Goal: Navigation & Orientation: Find specific page/section

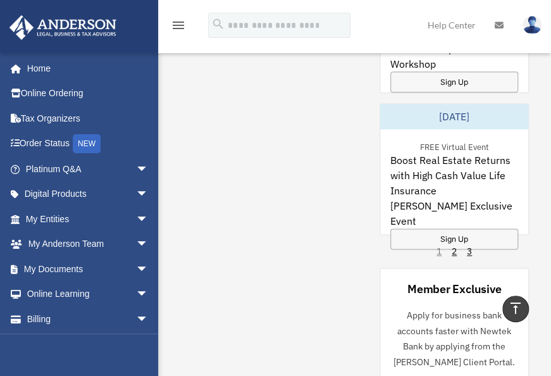
scroll to position [522, 0]
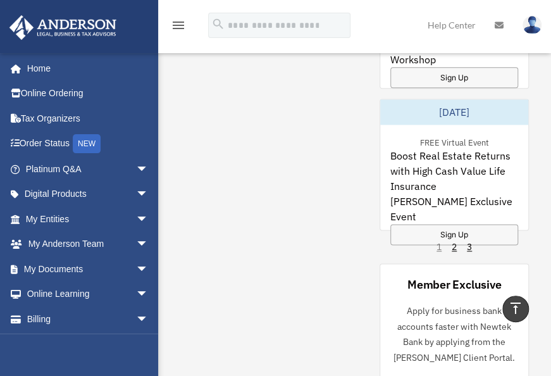
click at [462, 230] on div "[DATE] FREE Virtual Event Boost Real Estate Returns with High Cash Value Life I…" at bounding box center [453, 165] width 149 height 132
click at [460, 224] on div "Sign Up" at bounding box center [454, 234] width 128 height 21
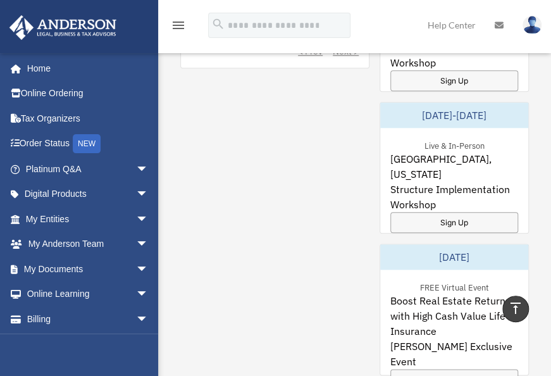
scroll to position [376, 0]
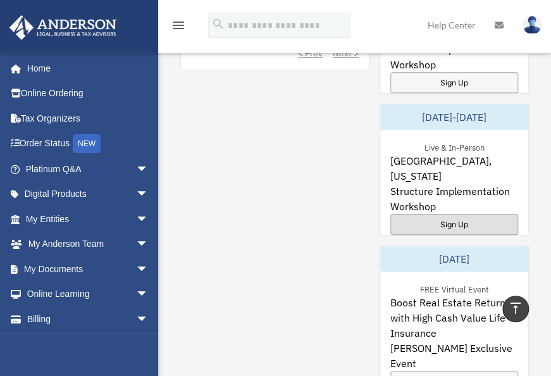
click at [462, 214] on div "Sign Up" at bounding box center [454, 224] width 128 height 21
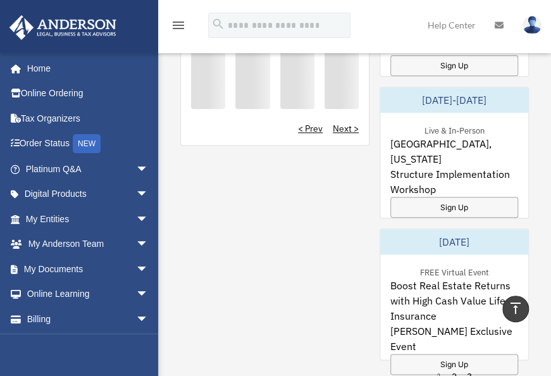
scroll to position [305, 0]
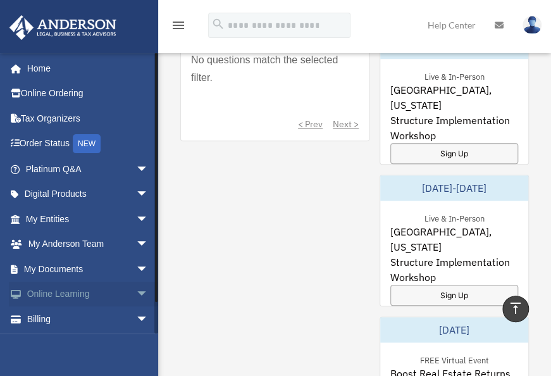
click at [136, 296] on span "arrow_drop_down" at bounding box center [148, 294] width 25 height 26
click at [59, 141] on link "Order Status NEW" at bounding box center [88, 144] width 159 height 26
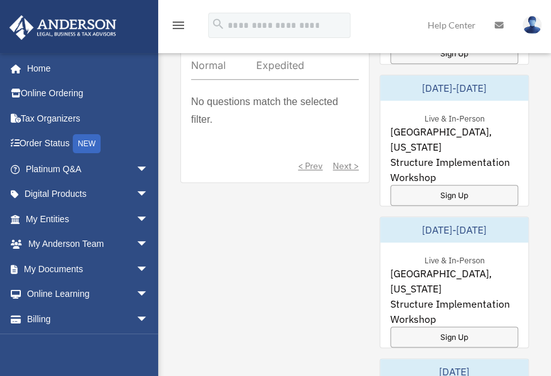
scroll to position [262, 0]
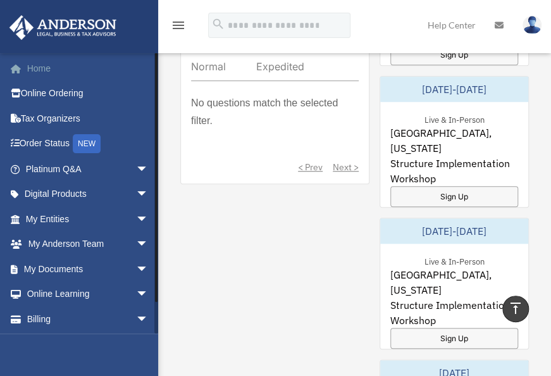
click at [35, 63] on link "Home" at bounding box center [88, 68] width 159 height 25
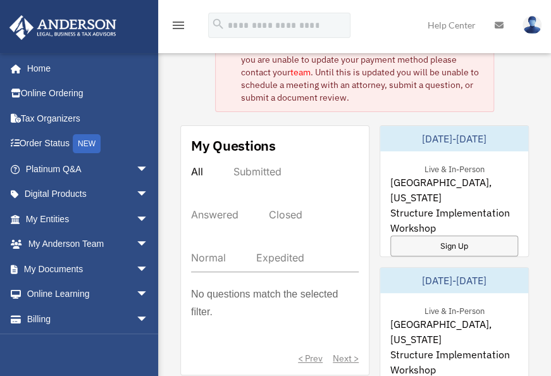
scroll to position [62, 0]
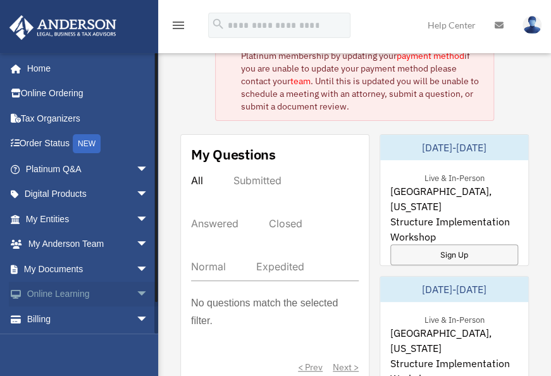
click at [136, 298] on span "arrow_drop_down" at bounding box center [148, 294] width 25 height 26
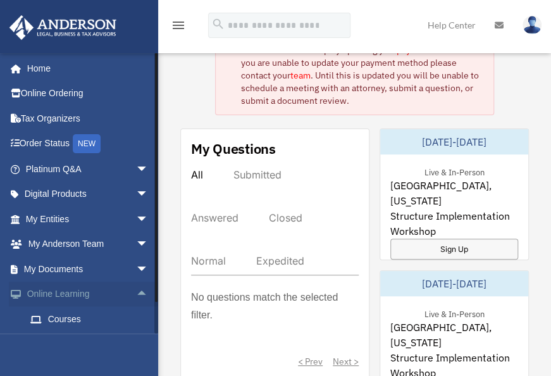
scroll to position [101, 0]
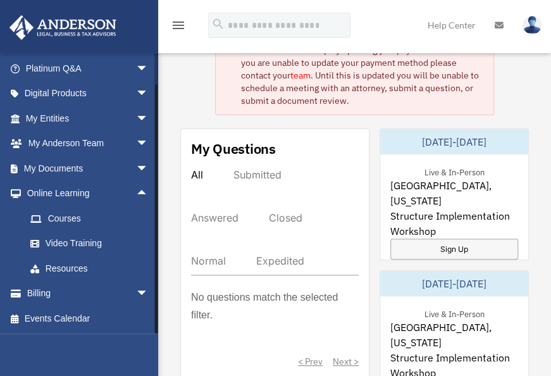
drag, startPoint x: 157, startPoint y: 124, endPoint x: 171, endPoint y: 296, distance: 172.6
click at [136, 298] on span "arrow_drop_down" at bounding box center [148, 294] width 25 height 26
click at [82, 316] on link "$ Open Invoices" at bounding box center [93, 318] width 150 height 26
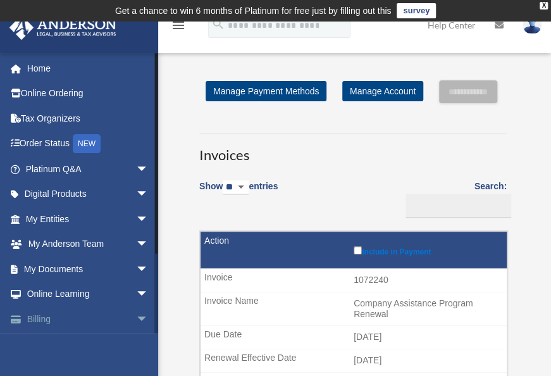
click at [137, 316] on span "arrow_drop_down" at bounding box center [148, 319] width 25 height 26
click at [136, 268] on span "arrow_drop_down" at bounding box center [148, 269] width 25 height 26
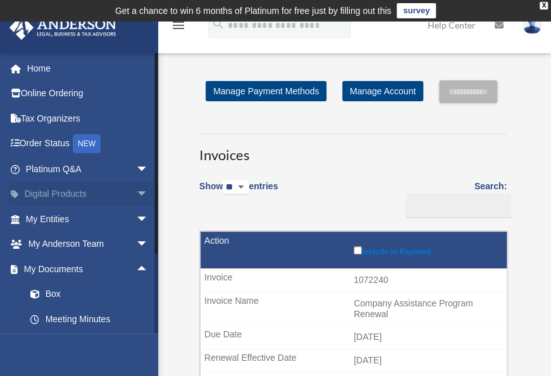
click at [136, 195] on span "arrow_drop_down" at bounding box center [148, 194] width 25 height 26
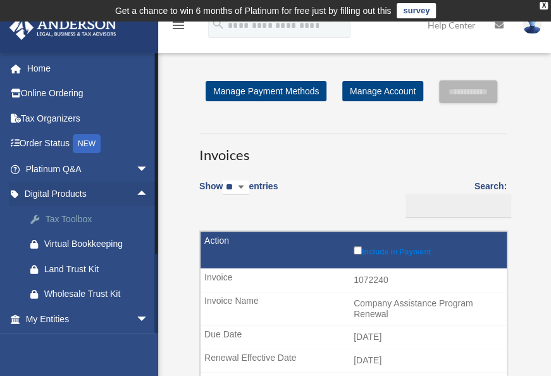
click at [76, 212] on div "Tax Toolbox" at bounding box center [98, 219] width 108 height 16
